Goal: Browse casually

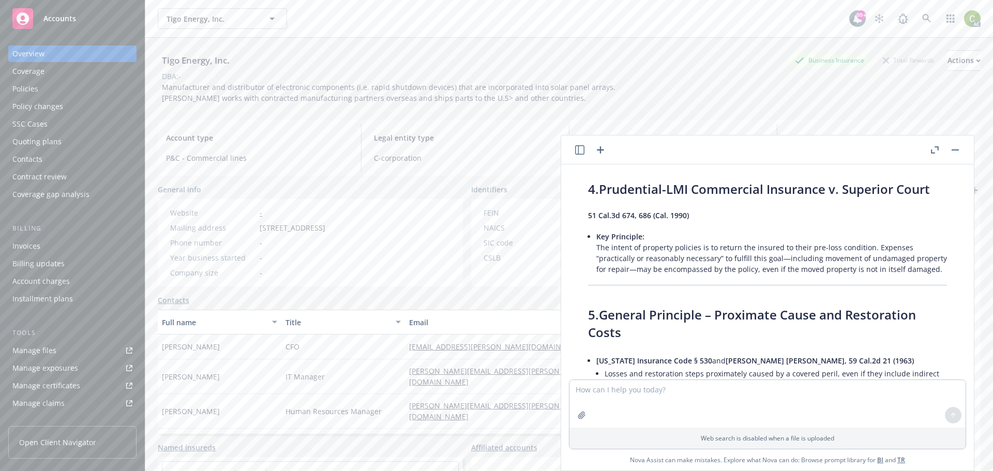
scroll to position [4861, 0]
